Goal: Find contact information: Find contact information

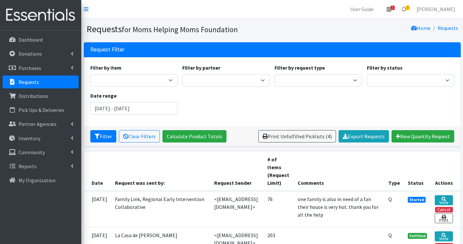
scroll to position [98, 0]
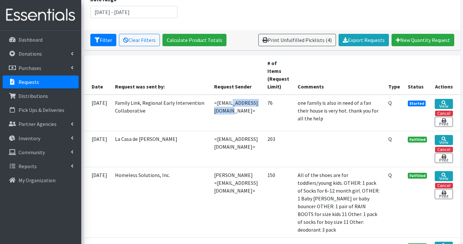
drag, startPoint x: 180, startPoint y: 104, endPoint x: 216, endPoint y: 111, distance: 36.0
click at [216, 111] on td "<[EMAIL_ADDRESS][DOMAIN_NAME]>" at bounding box center [236, 113] width 53 height 36
copy td "karenl@njeis.org"
